Goal: Use online tool/utility: Utilize a website feature to perform a specific function

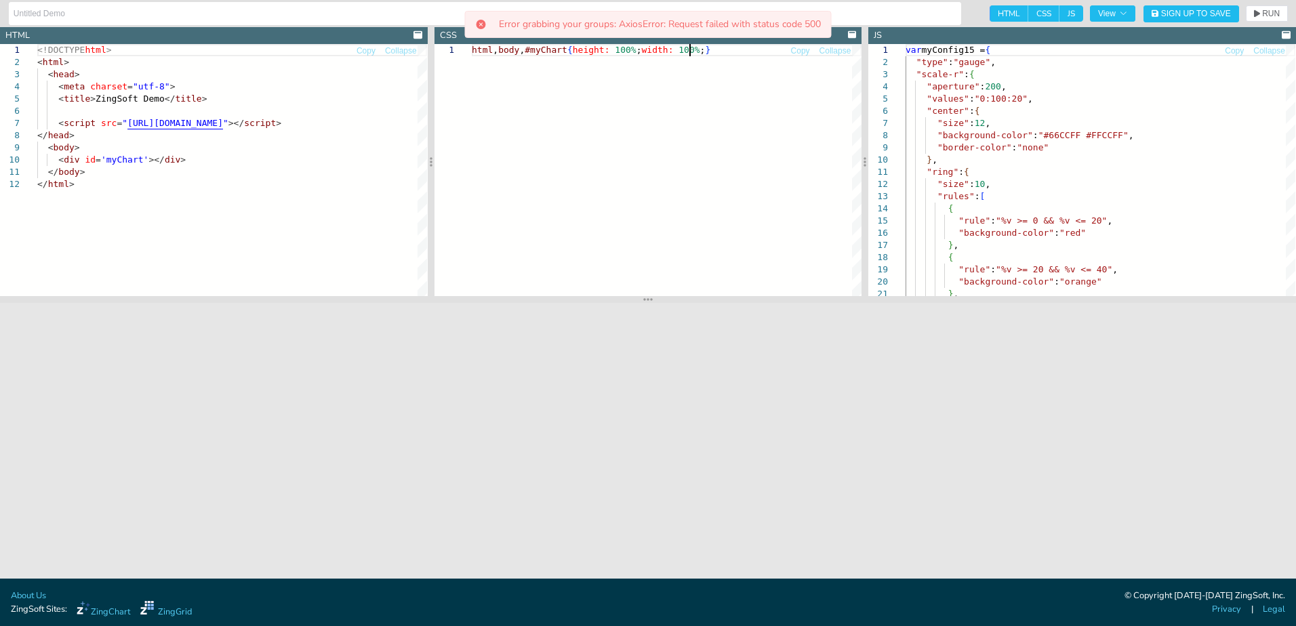
scroll to position [0, 217]
click at [591, 152] on div "html , body , #myChart { height: 100% ; width: 100% ; }" at bounding box center [667, 170] width 390 height 252
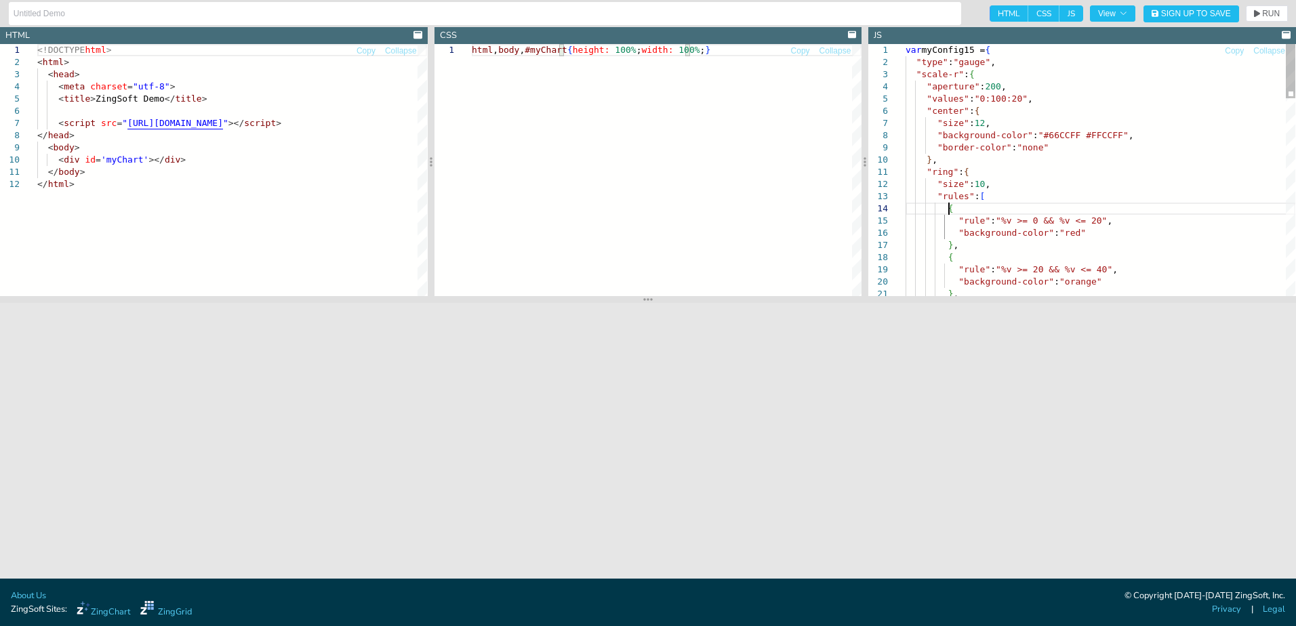
click at [998, 211] on div "var myConfig15 = { "type" : "gauge" , "scale-r" : { "aperture" : 200 , "values"…" at bounding box center [1101, 627] width 390 height 1167
click at [1112, 13] on span "View" at bounding box center [1112, 13] width 29 height 8
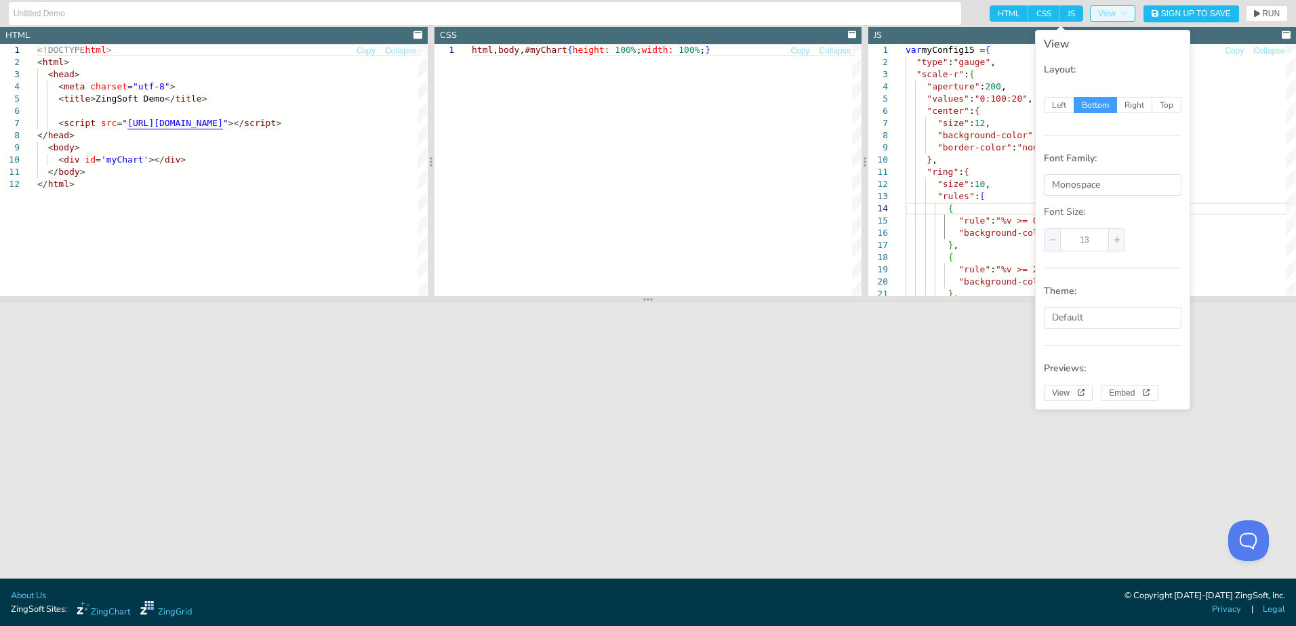
click at [1119, 15] on icon "button" at bounding box center [1123, 13] width 8 height 8
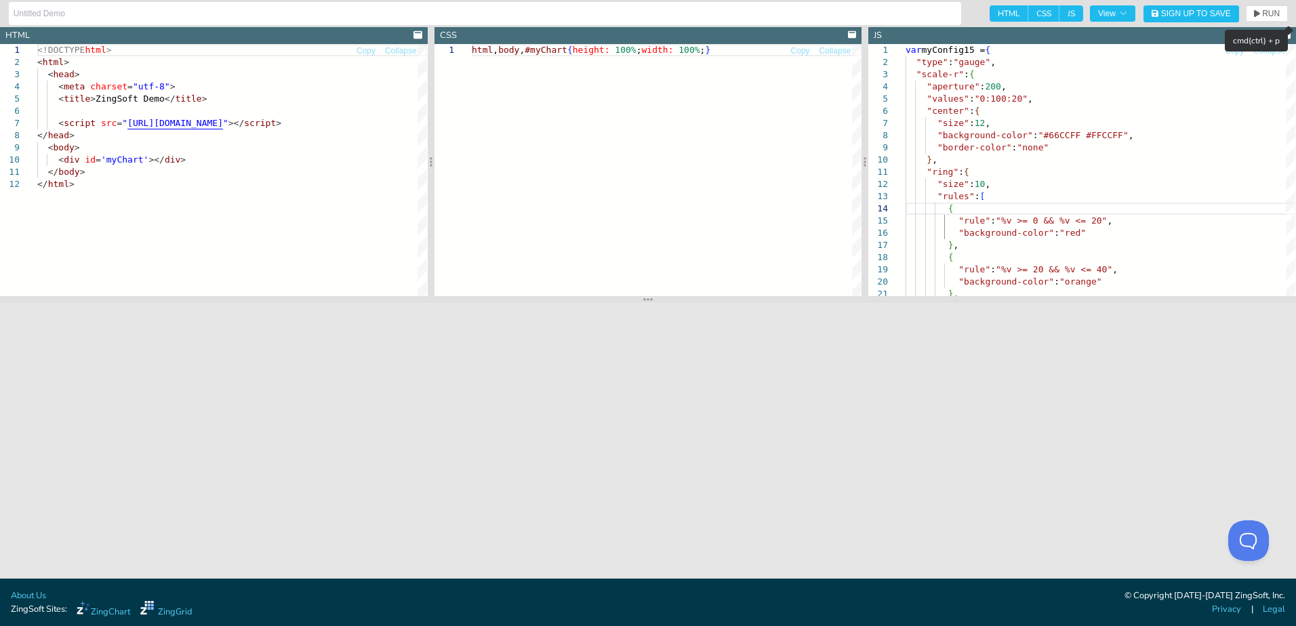
click at [1269, 23] on header "HTML CSS JS View Sign Up to Save RUN SETTINGS" at bounding box center [648, 13] width 1296 height 27
click at [1269, 17] on span "RUN" at bounding box center [1271, 13] width 18 height 8
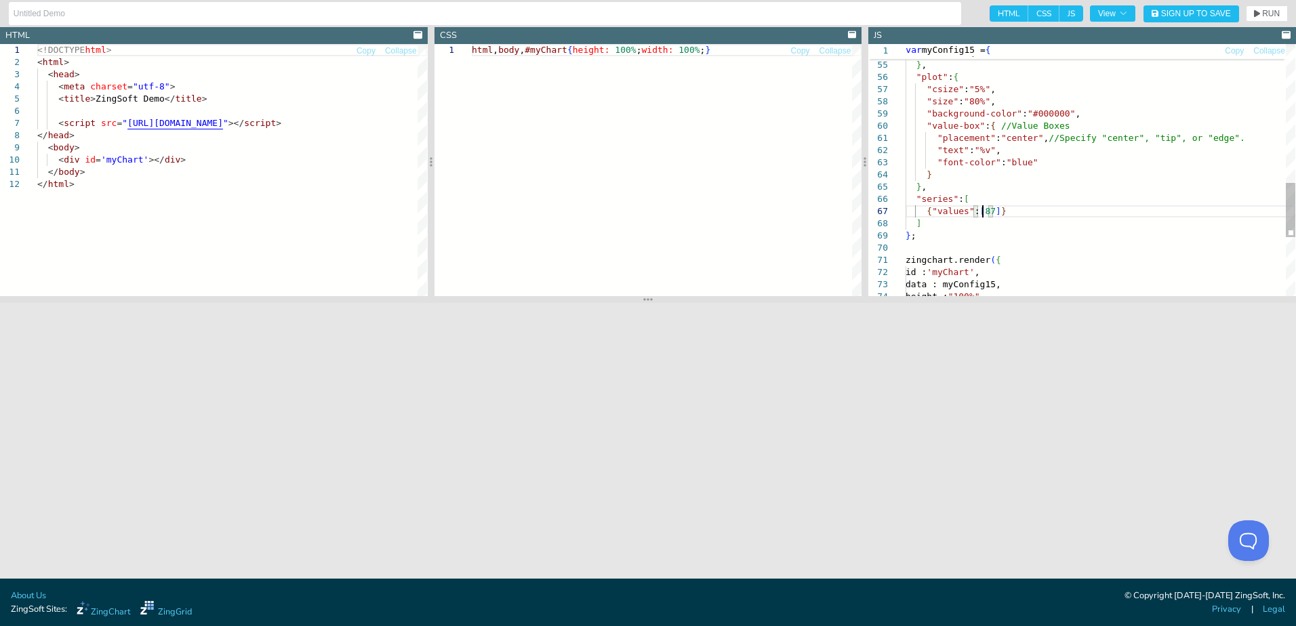
click at [1255, 14] on icon "button" at bounding box center [1257, 13] width 6 height 7
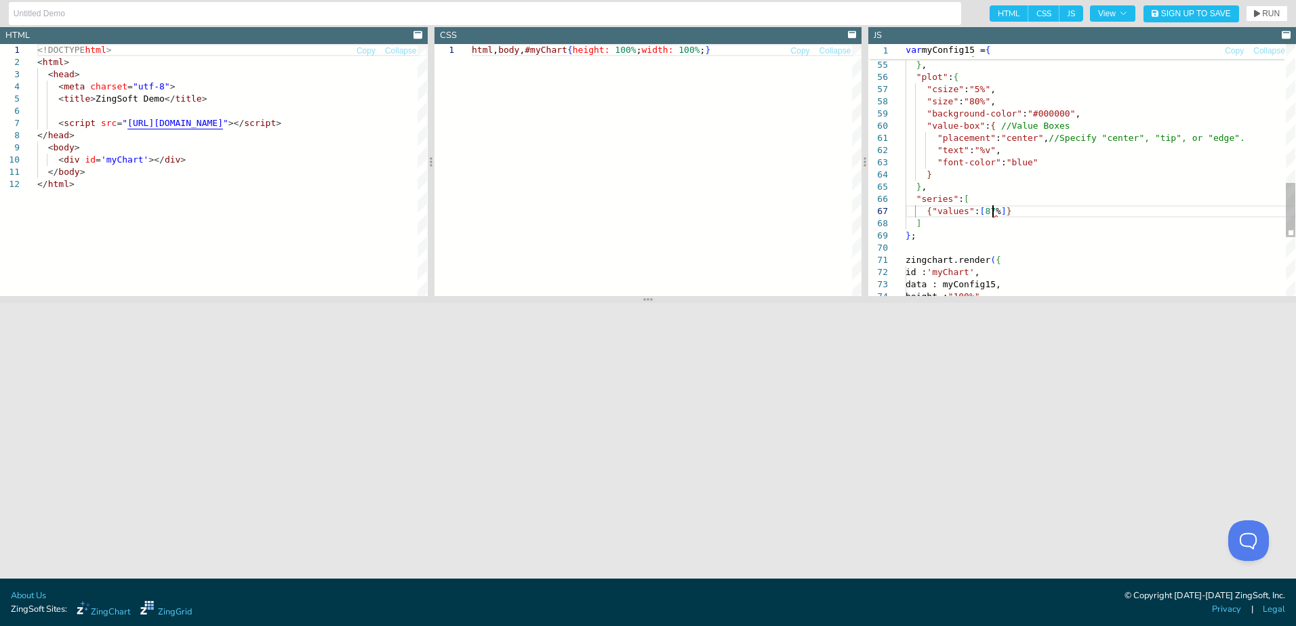
click at [1256, 10] on icon "button" at bounding box center [1257, 13] width 6 height 8
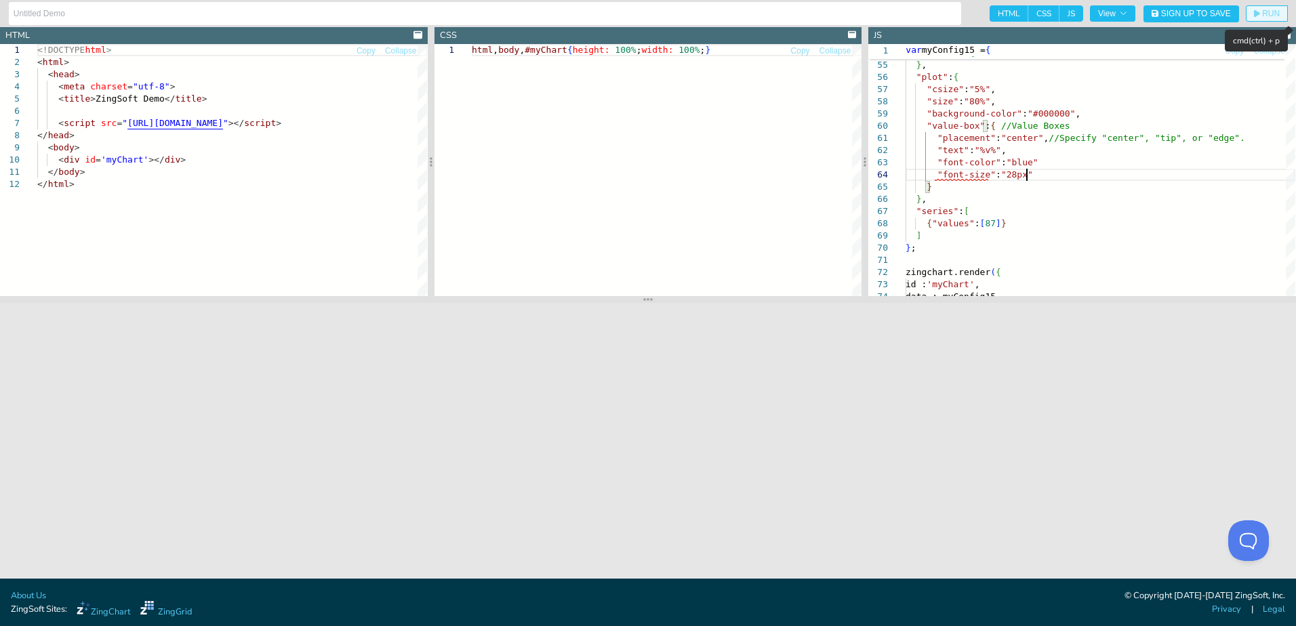
click at [1263, 13] on span "RUN" at bounding box center [1271, 13] width 18 height 8
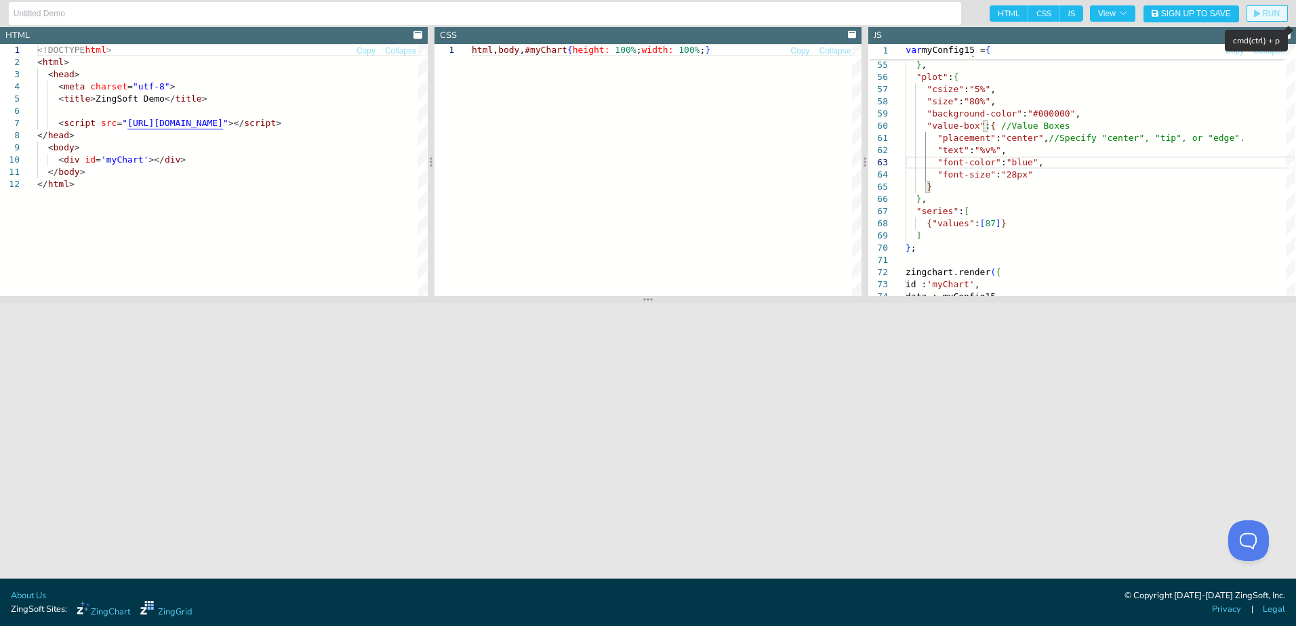
click at [1276, 15] on span "RUN" at bounding box center [1271, 13] width 18 height 8
type textarea ""placement":"center", //Specify "center", "tip", or "edge". "text":"%v%", "font…"
